Goal: Task Accomplishment & Management: Use online tool/utility

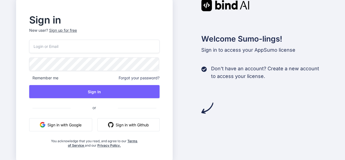
click at [102, 47] on input "email" at bounding box center [94, 46] width 130 height 13
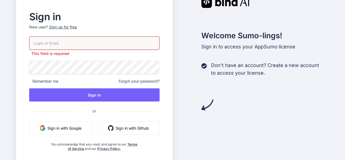
type input "lyriqz@aol.com"
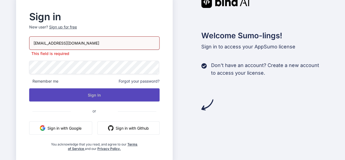
click at [112, 94] on button "Sign In" at bounding box center [94, 94] width 130 height 13
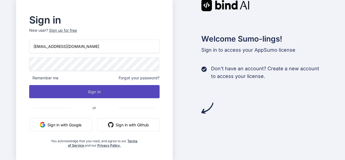
click at [115, 89] on button "Sign In" at bounding box center [94, 91] width 130 height 13
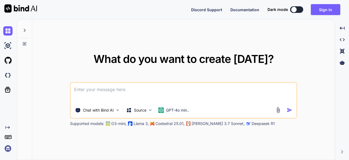
click at [296, 10] on div at bounding box center [293, 9] width 5 height 5
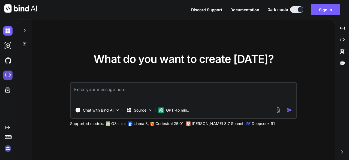
click at [7, 75] on img at bounding box center [7, 74] width 9 height 9
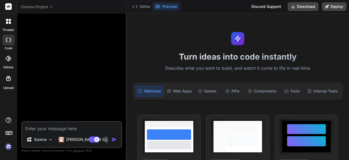
type textarea "x"
click at [173, 88] on div "Web Apps" at bounding box center [179, 90] width 29 height 11
